Goal: Information Seeking & Learning: Learn about a topic

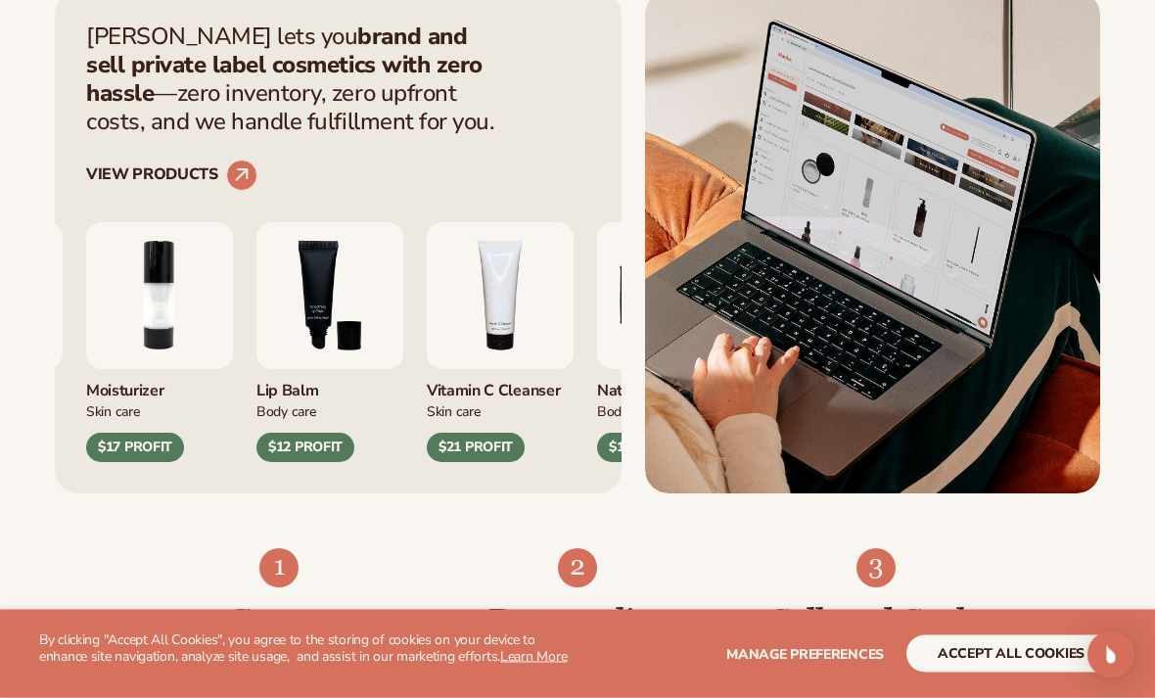
scroll to position [705, 0]
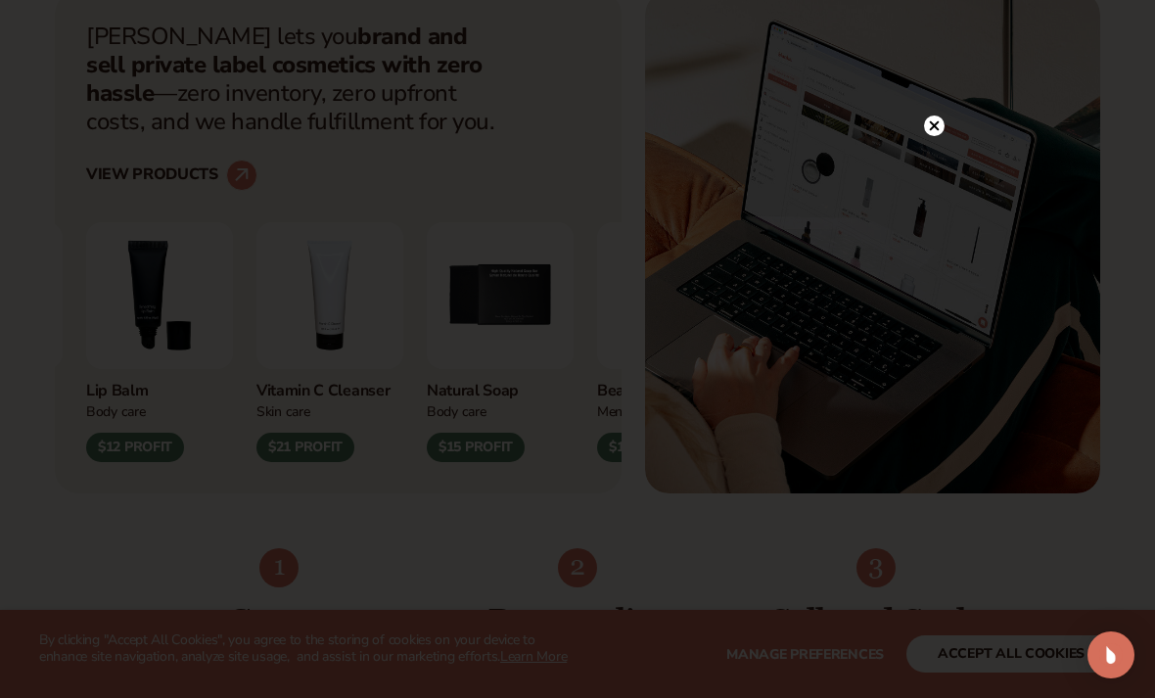
click at [925, 136] on icon at bounding box center [934, 125] width 21 height 21
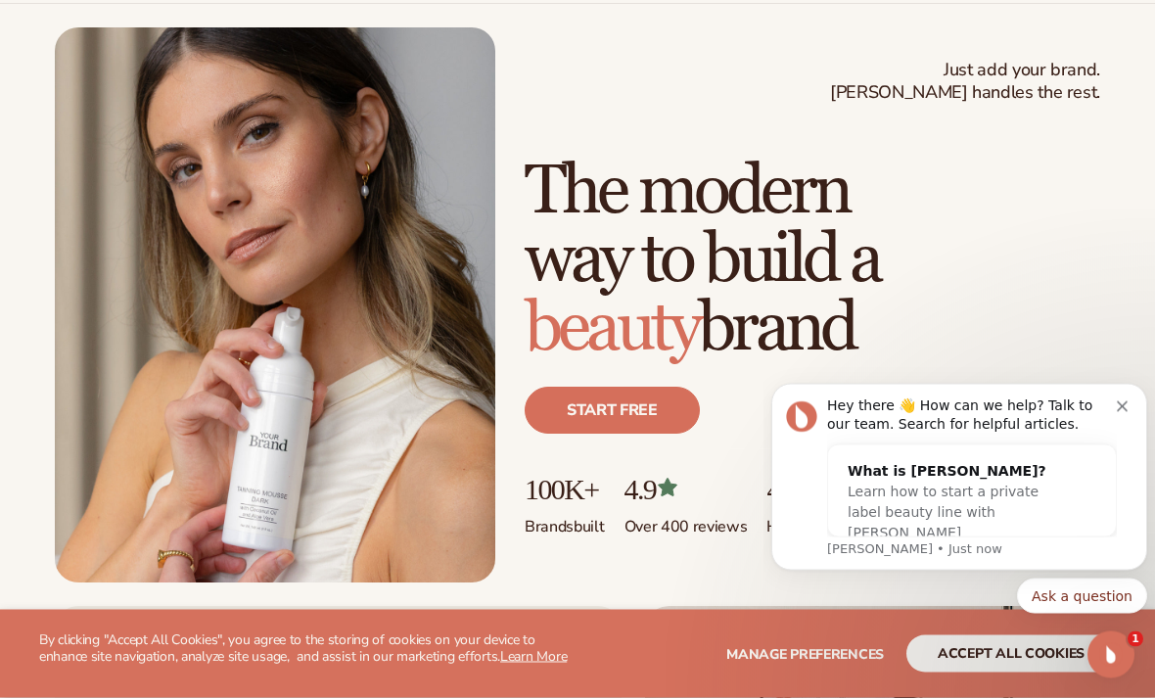
scroll to position [0, 0]
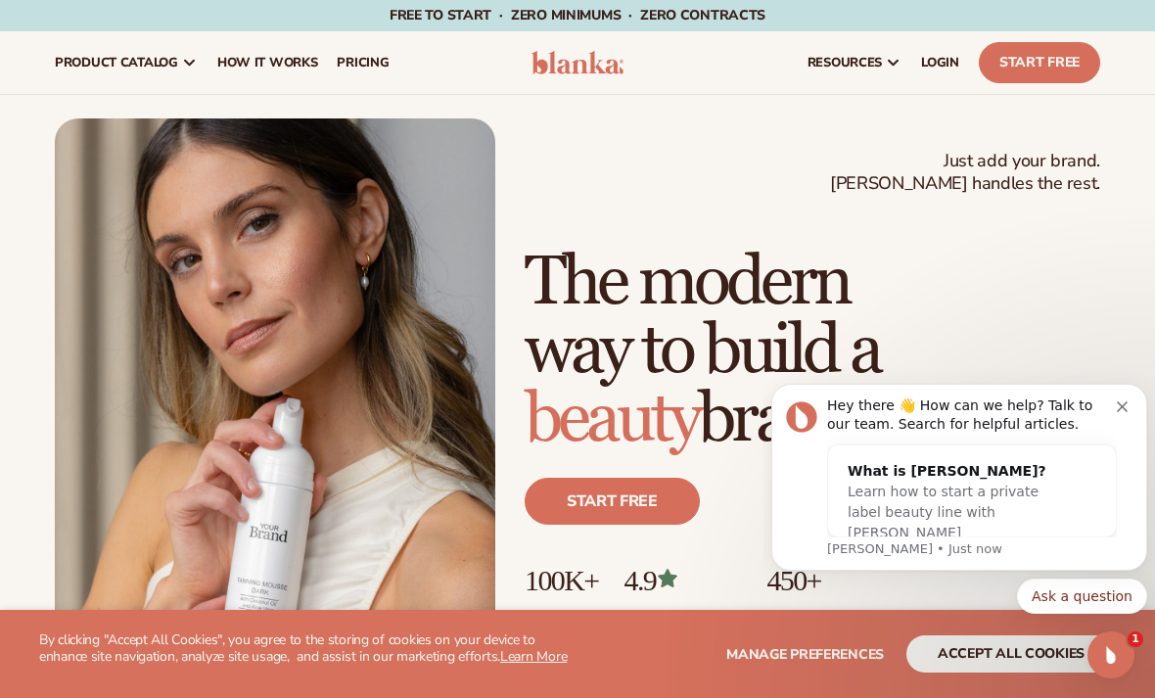
click at [1117, 393] on div "Hey there 👋 How can we help? Talk to our team. Search for helpful articles. Wha…" at bounding box center [959, 477] width 376 height 187
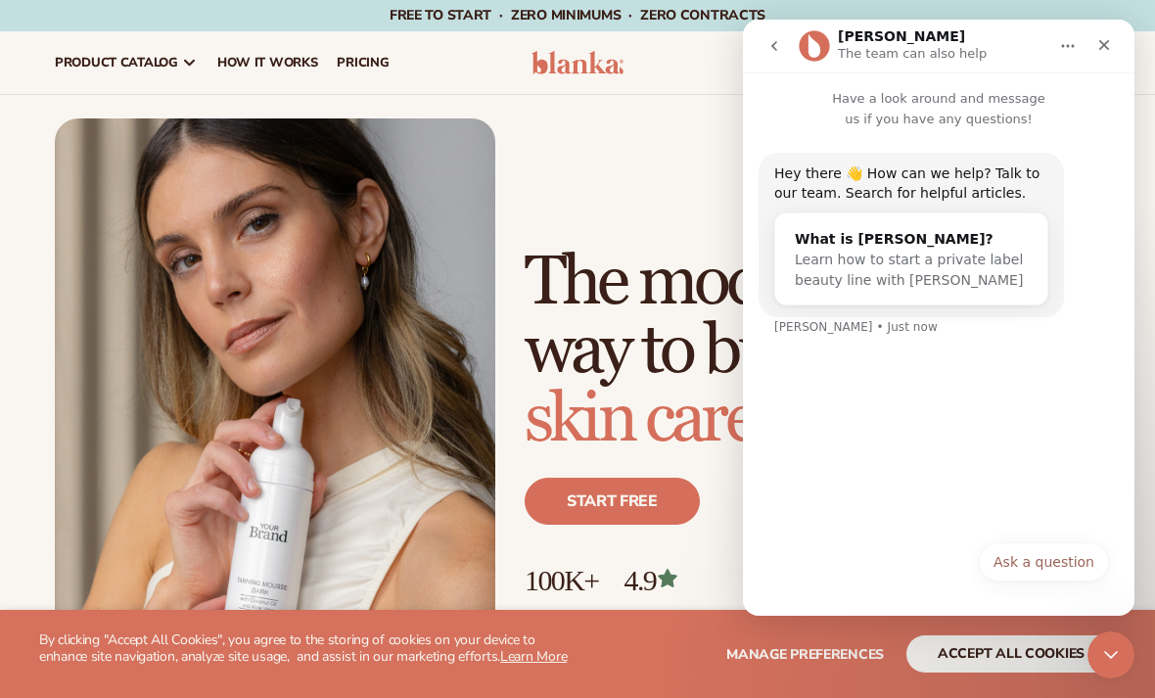
click at [1107, 41] on icon "Close" at bounding box center [1104, 45] width 11 height 11
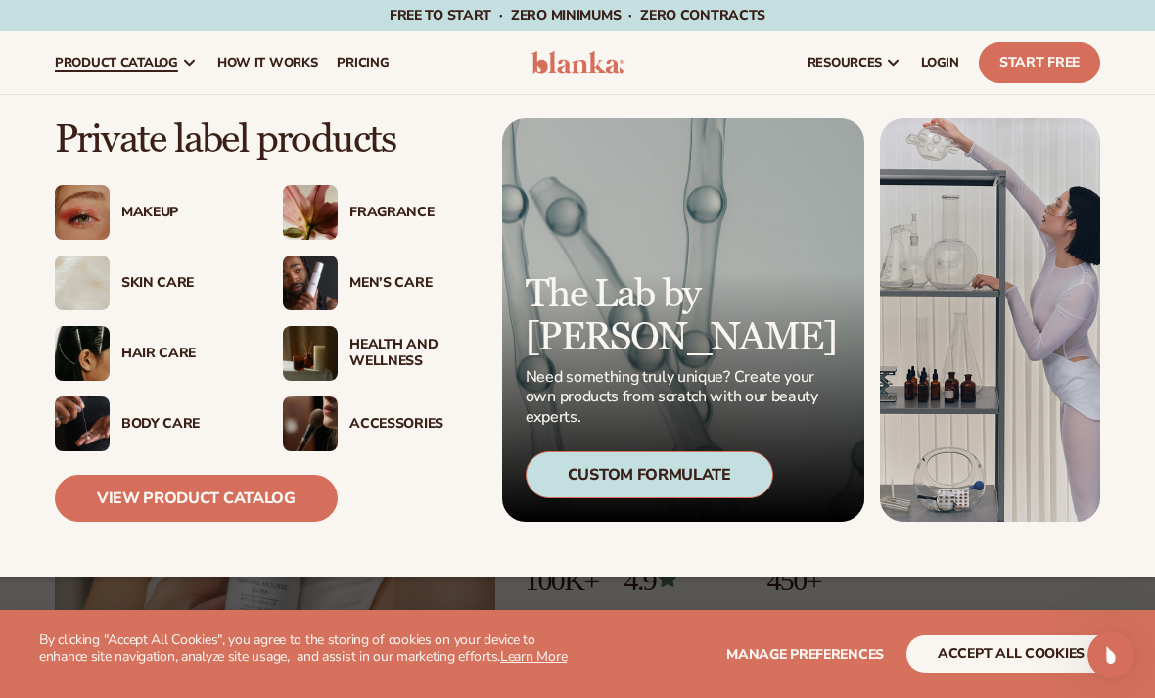
click at [148, 212] on div "Makeup" at bounding box center [182, 213] width 122 height 17
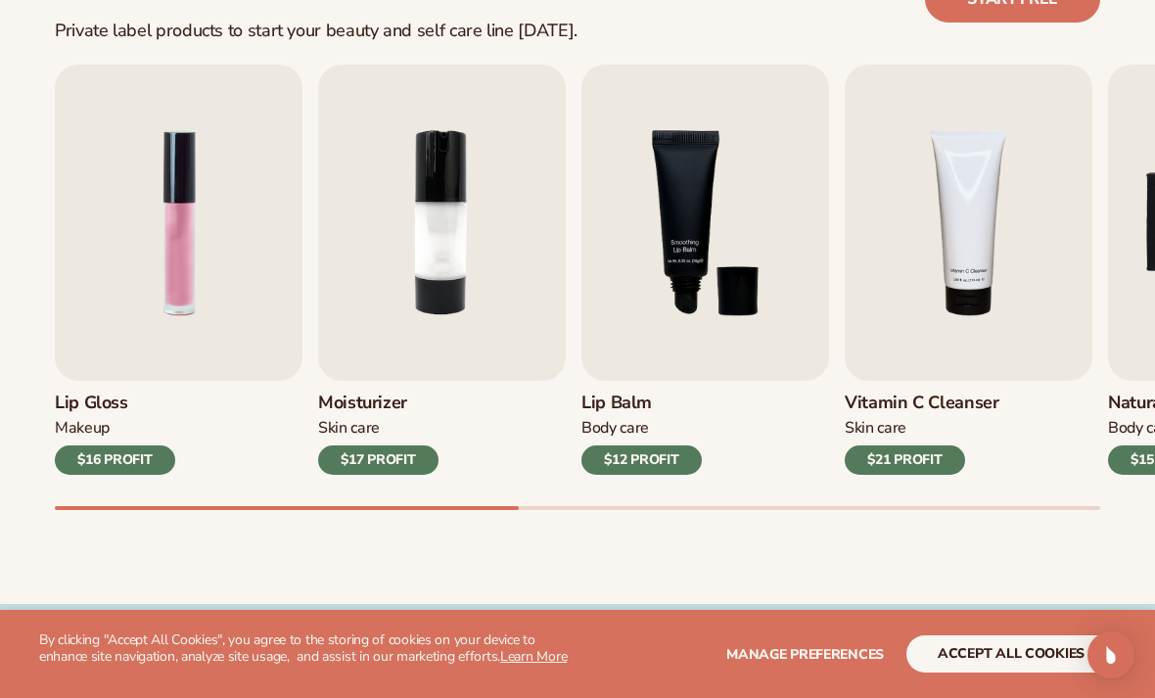
scroll to position [624, 0]
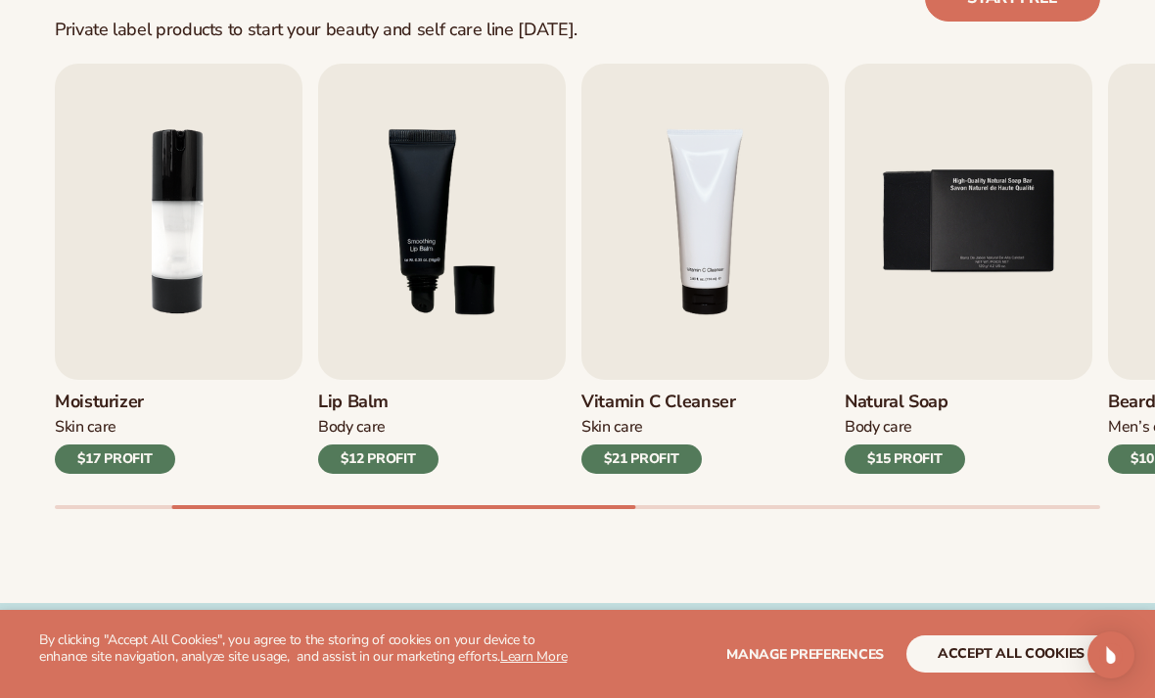
click at [923, 410] on h3 "Natural Soap" at bounding box center [904, 402] width 120 height 22
click at [1005, 241] on img "5 / 9" at bounding box center [968, 222] width 248 height 316
click at [901, 430] on div "Body Care" at bounding box center [904, 427] width 120 height 21
click at [916, 391] on h3 "Natural Soap" at bounding box center [904, 402] width 120 height 22
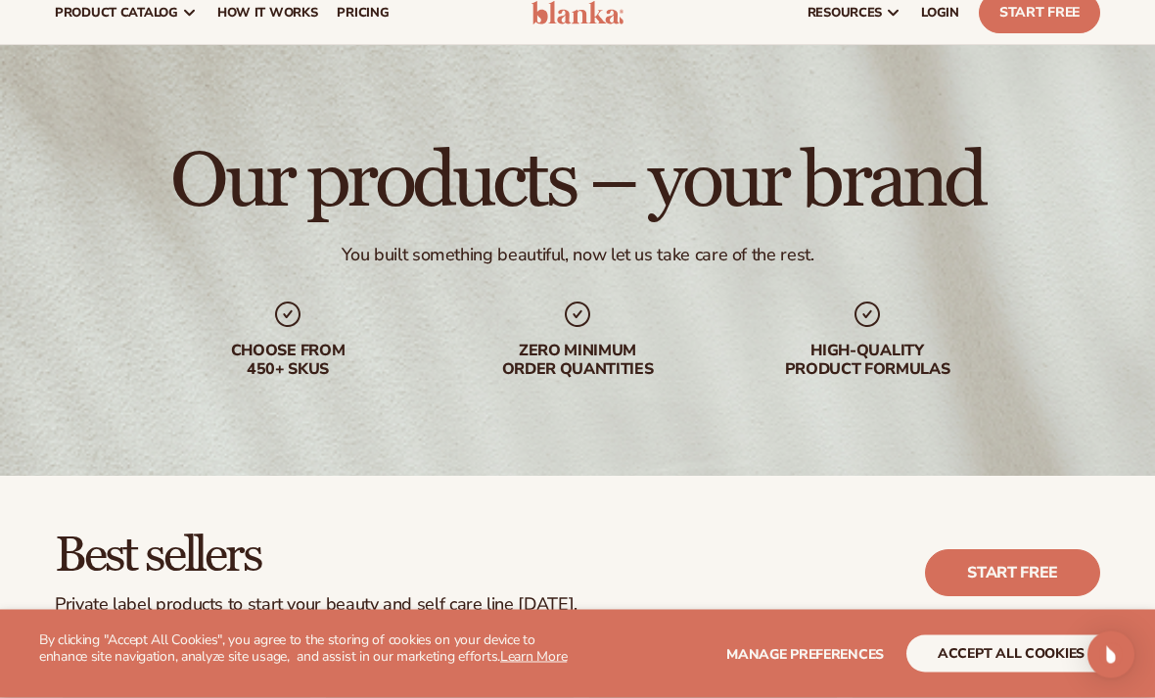
scroll to position [0, 0]
